Goal: Check status: Check status

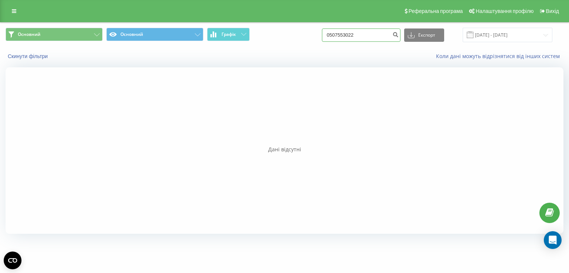
drag, startPoint x: 367, startPoint y: 35, endPoint x: 317, endPoint y: 39, distance: 49.8
click at [317, 39] on div "Основний Основний Графік 0507553022 Експорт .csv .xls .xlsx [DATE] - [DATE]" at bounding box center [285, 35] width 558 height 14
paste input
paste input "0507553022"
click at [339, 31] on input "0507553022" at bounding box center [361, 35] width 79 height 13
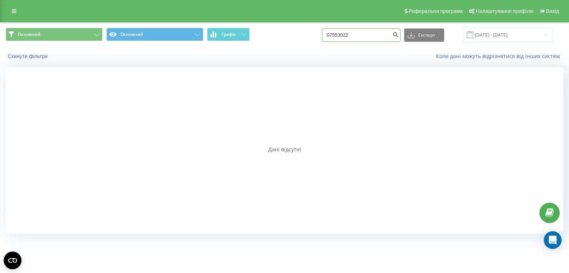
click at [348, 35] on input "07553022" at bounding box center [361, 35] width 79 height 13
paste input "05"
type input "0507553022"
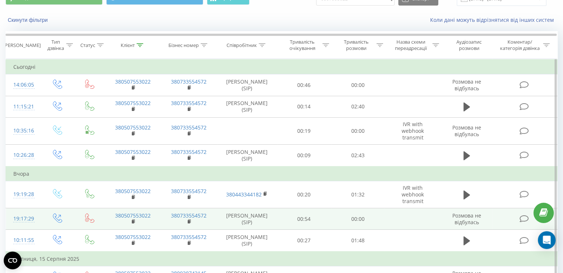
scroll to position [74, 0]
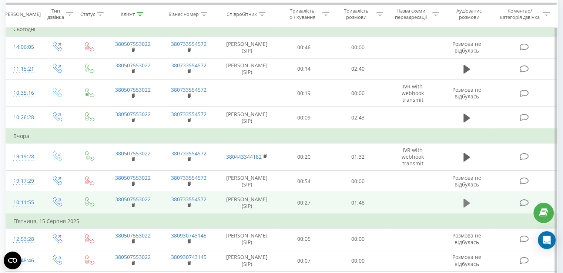
click at [462, 201] on button at bounding box center [467, 203] width 11 height 11
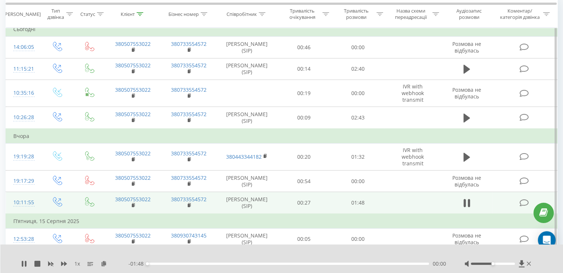
click at [163, 265] on div "- 01:48 00:00 00:00" at bounding box center [288, 263] width 318 height 7
drag, startPoint x: 150, startPoint y: 263, endPoint x: 341, endPoint y: 269, distance: 191.2
click at [341, 269] on div "1 x - 00:34 01:14 01:14" at bounding box center [281, 259] width 563 height 29
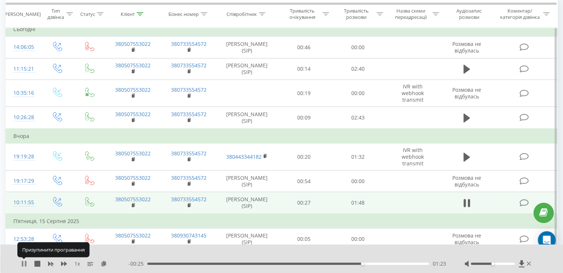
click at [21, 264] on icon at bounding box center [24, 264] width 6 height 6
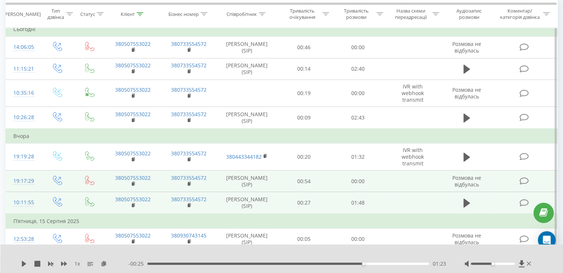
scroll to position [0, 0]
